Goal: Task Accomplishment & Management: Manage account settings

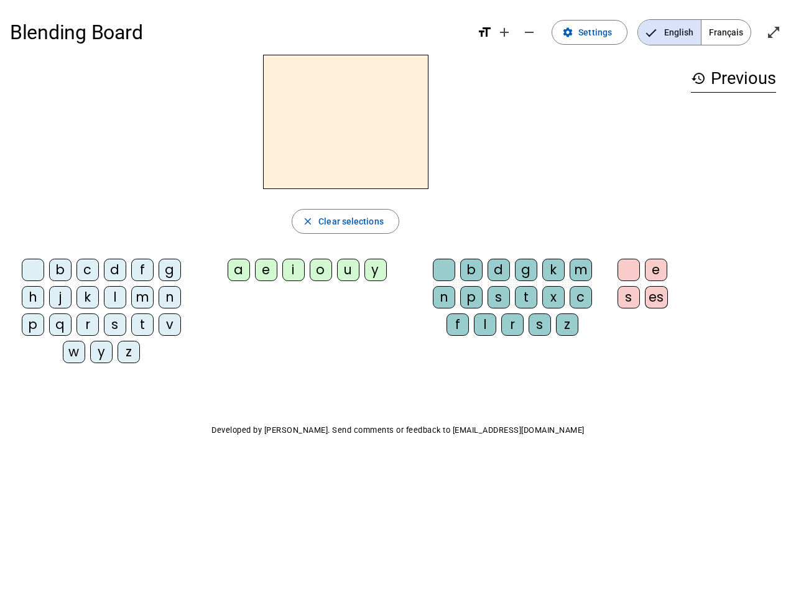
click at [505, 32] on mat-icon "add" at bounding box center [504, 32] width 15 height 15
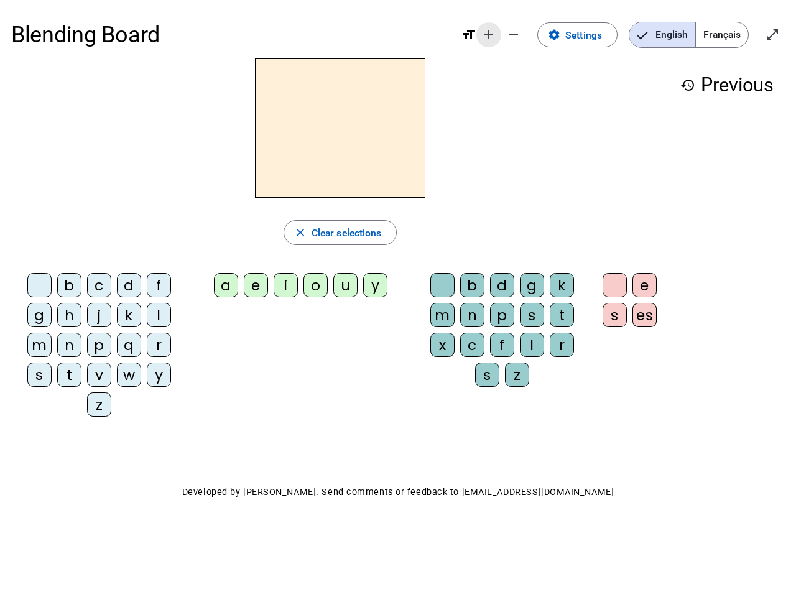
click at [530, 32] on div "Blending Board format_size add remove settings Settings English Français open_i…" at bounding box center [398, 34] width 774 height 47
click at [590, 32] on span "Settings" at bounding box center [583, 35] width 37 height 17
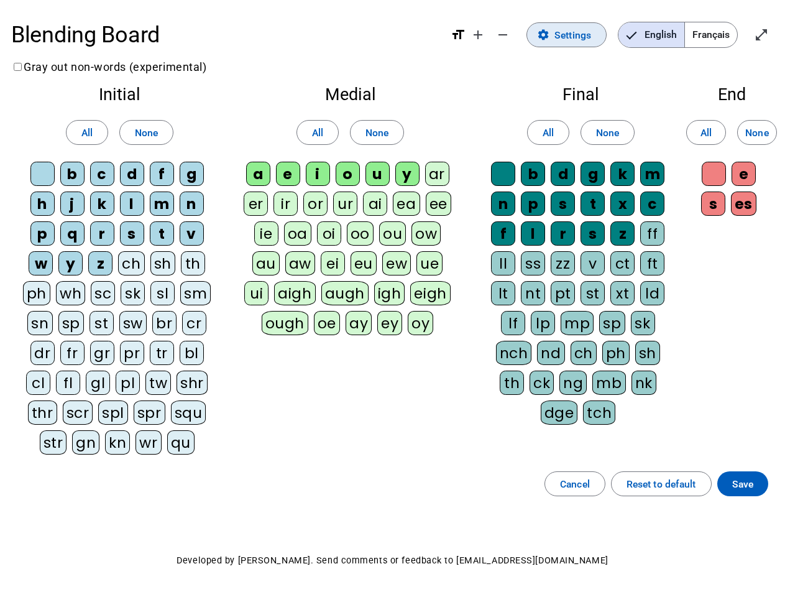
click at [669, 32] on span "English" at bounding box center [652, 34] width 66 height 25
click at [726, 32] on span "Français" at bounding box center [711, 34] width 52 height 25
click at [726, 32] on span "Français" at bounding box center [702, 34] width 71 height 25
click at [774, 32] on span "Enter full screen" at bounding box center [762, 35] width 30 height 30
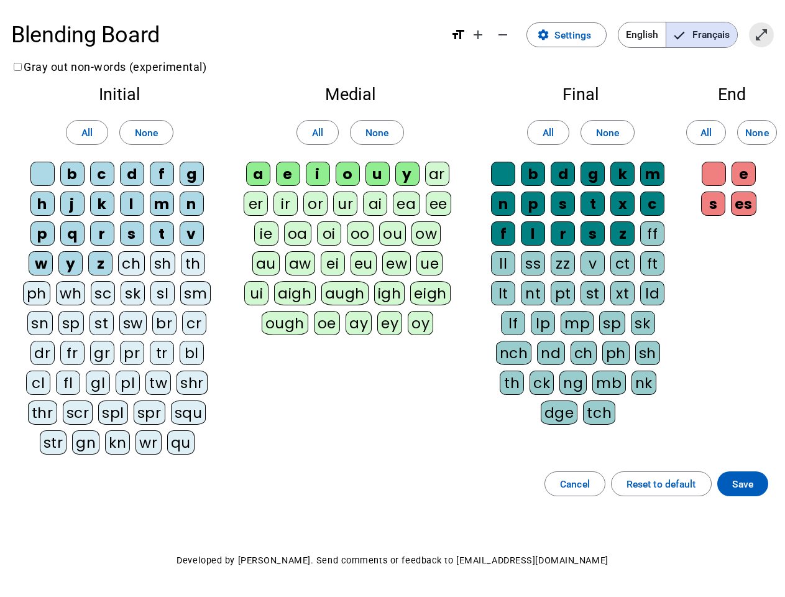
click at [345, 221] on letter-bubble "oi" at bounding box center [332, 236] width 30 height 30
click at [35, 272] on div "w" at bounding box center [41, 263] width 24 height 24
